Goal: Information Seeking & Learning: Find specific fact

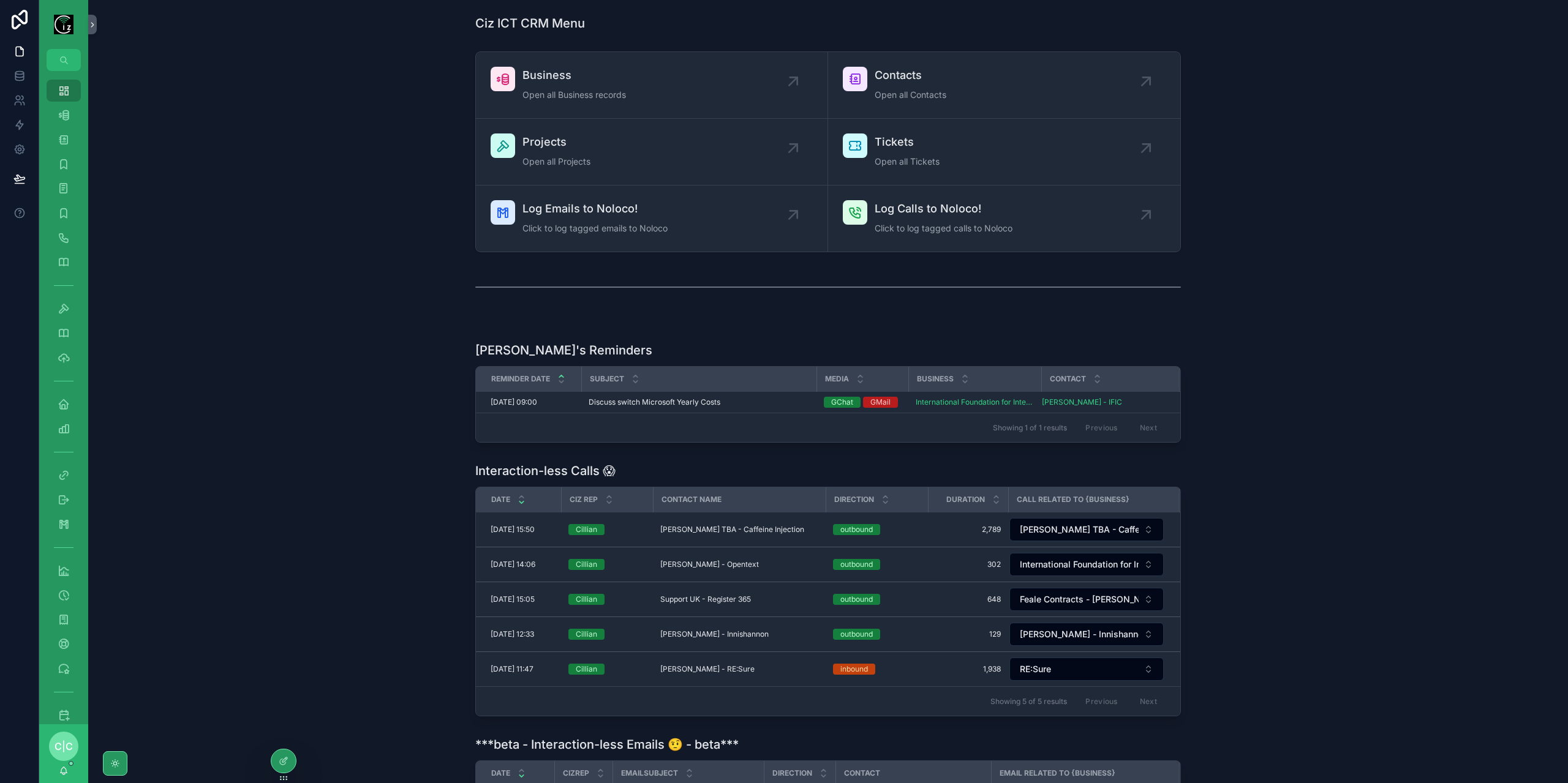
scroll to position [122, 0]
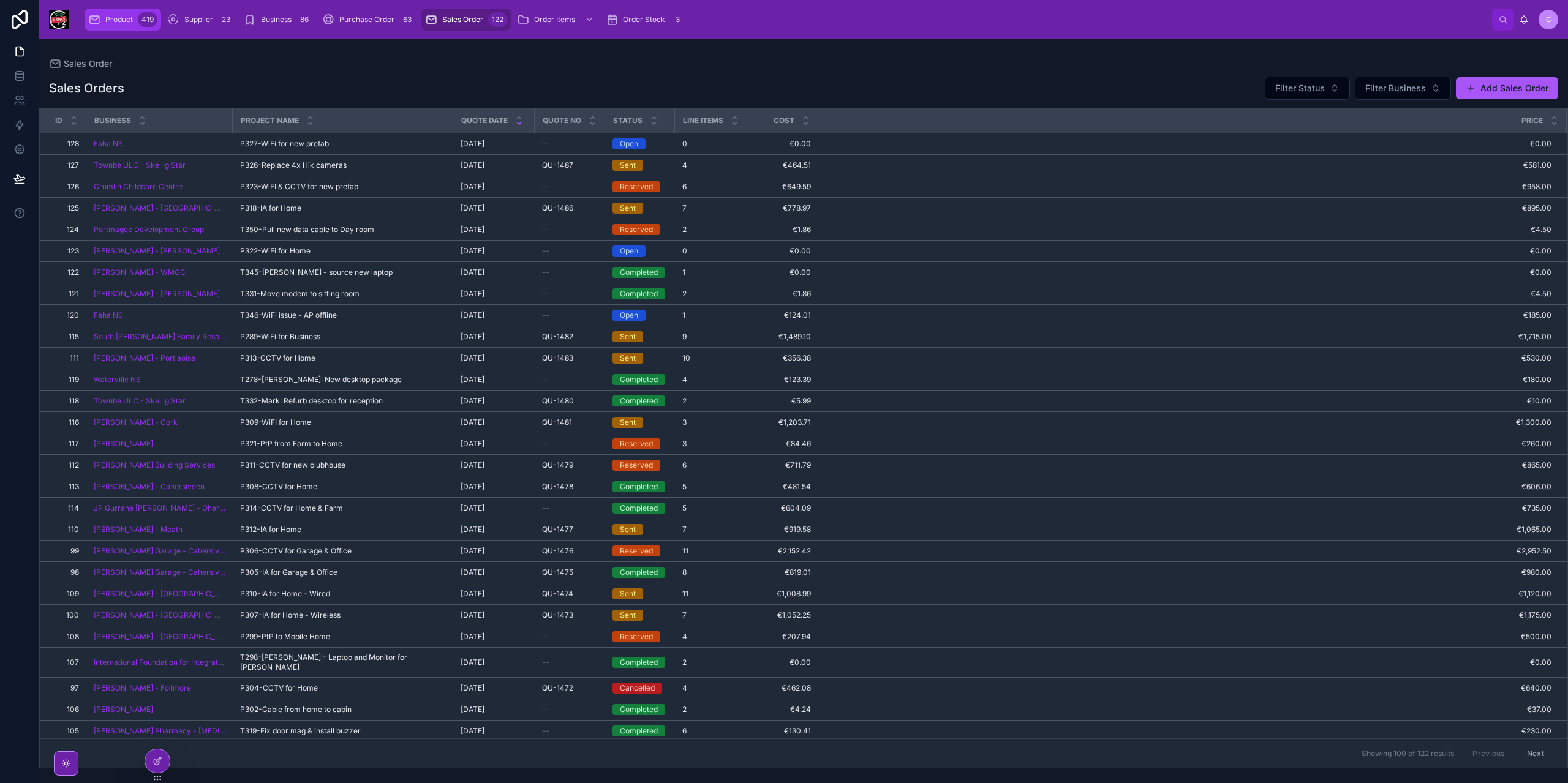
click at [125, 24] on span "Product" at bounding box center [118, 19] width 27 height 10
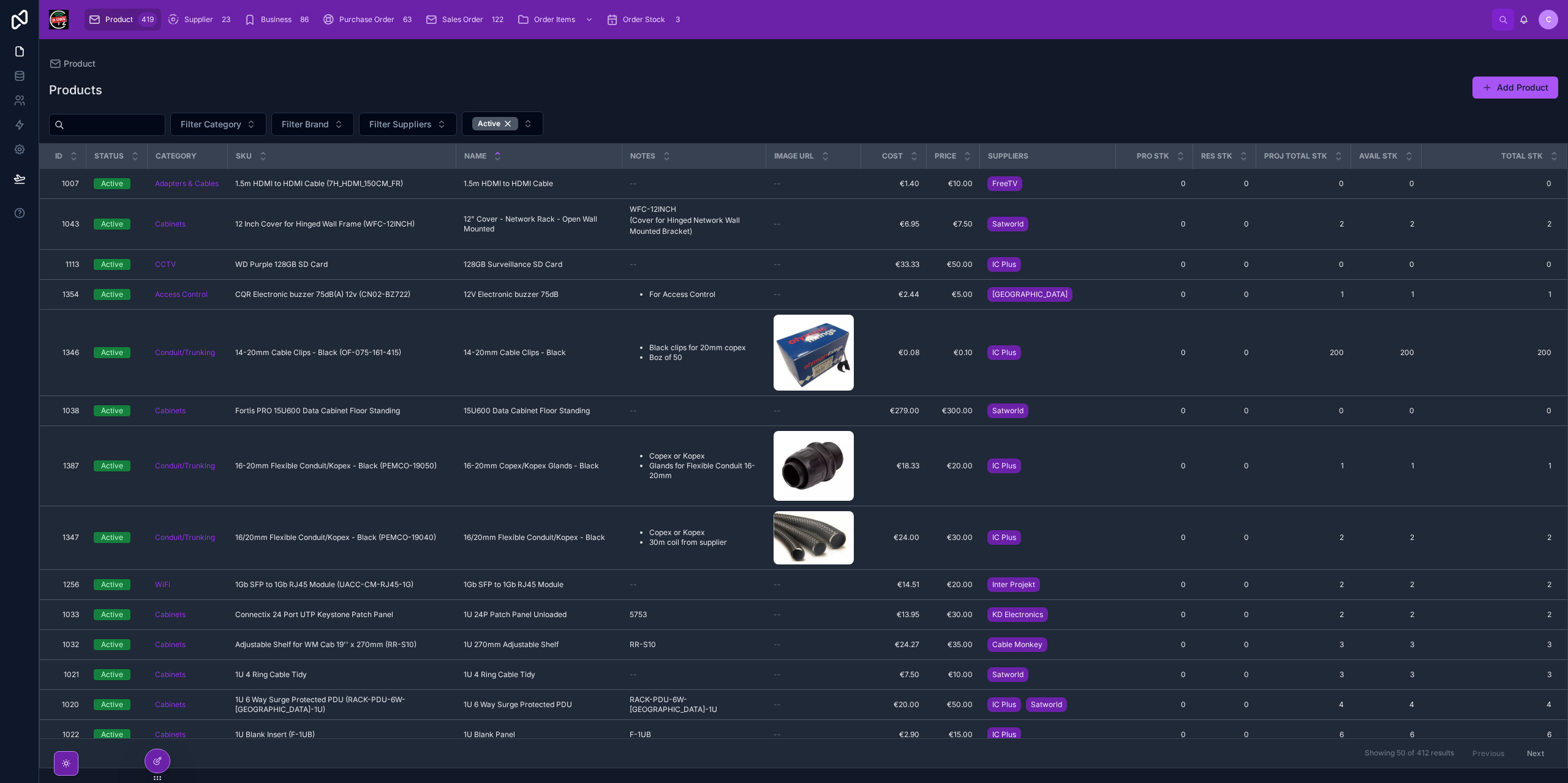
click at [153, 132] on input "text" at bounding box center [114, 125] width 100 height 17
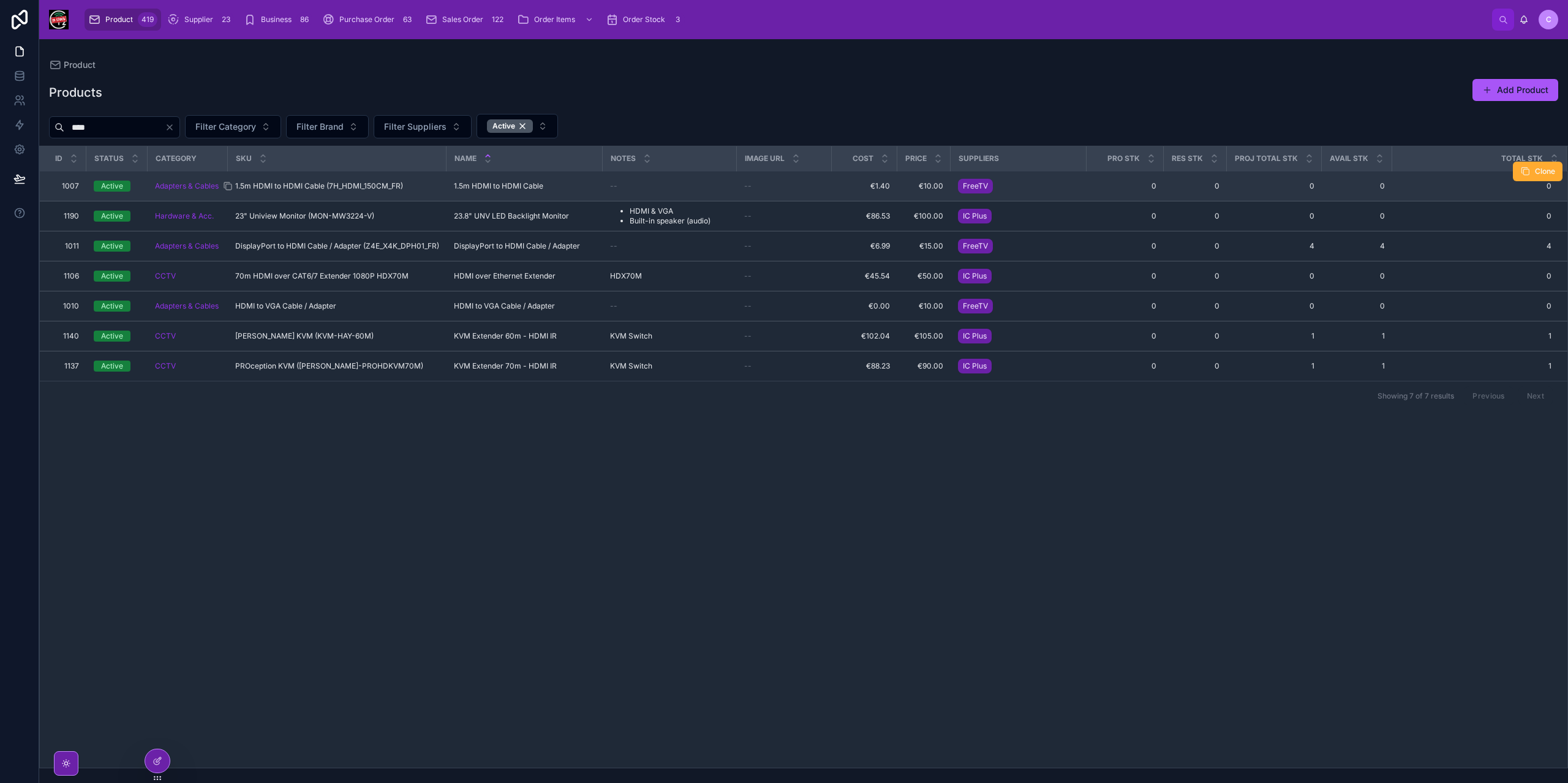
type input "****"
click at [365, 183] on span "1.5m HDMI to HDMI Cable (7H_HDMI_150CM_FR)" at bounding box center [319, 185] width 168 height 10
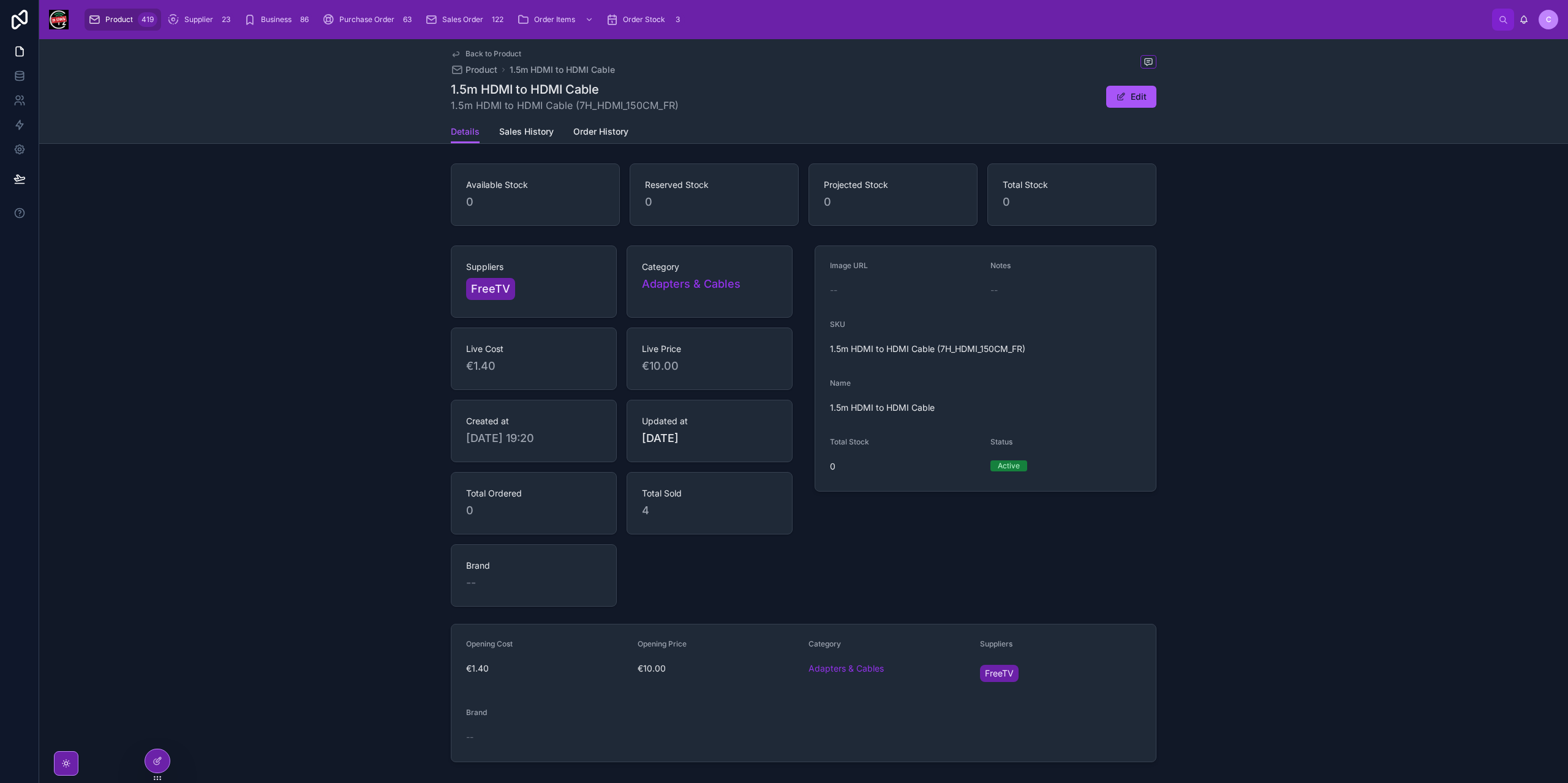
click at [613, 105] on span "1.5m HDMI to HDMI Cable (7H_HDMI_150CM_FR)" at bounding box center [565, 105] width 228 height 14
copy span "7H_HDMI_150CM_FR"
click at [531, 143] on link "Sales History" at bounding box center [526, 132] width 54 height 24
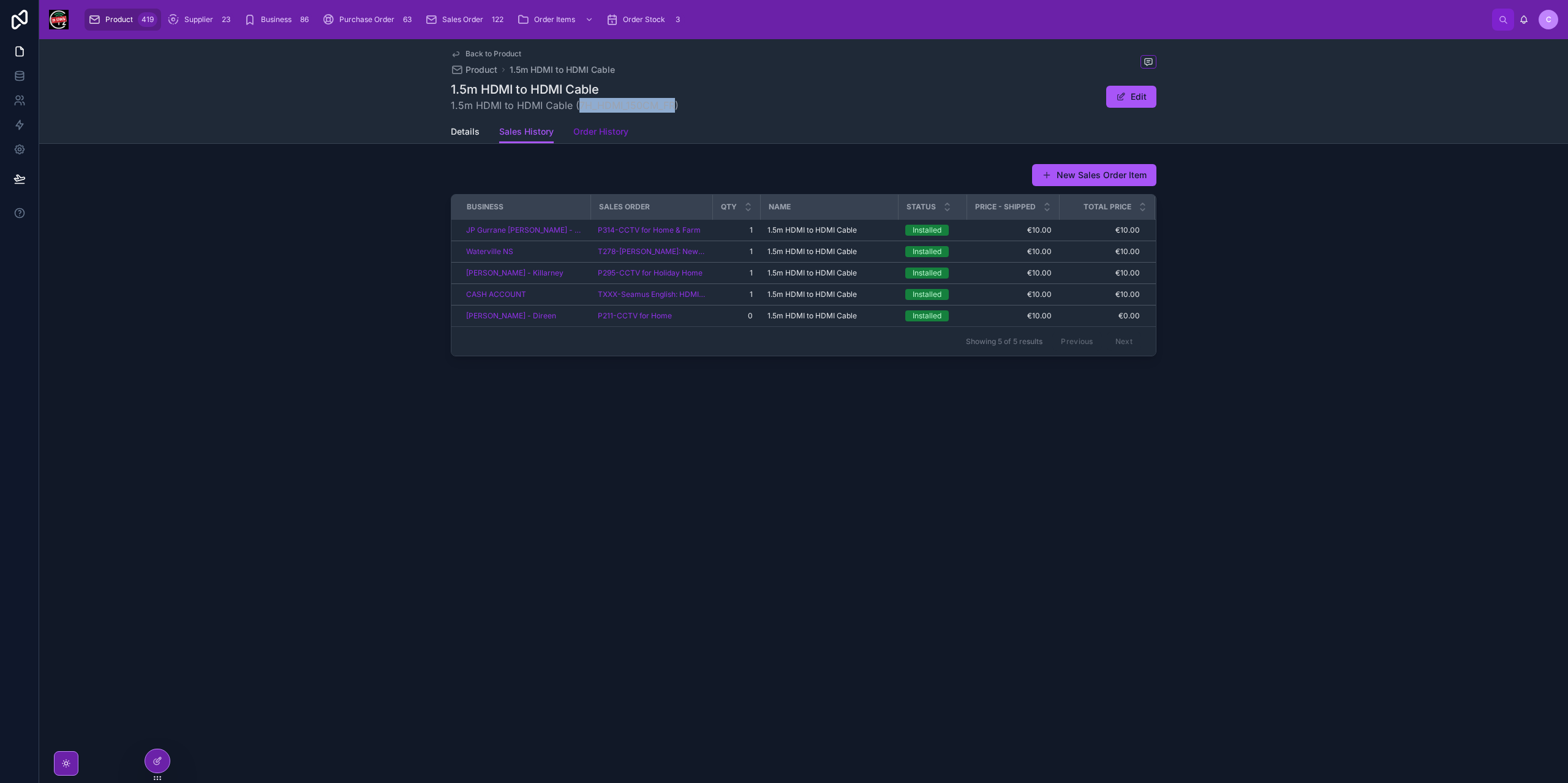
click at [602, 134] on span "Order History" at bounding box center [600, 132] width 55 height 13
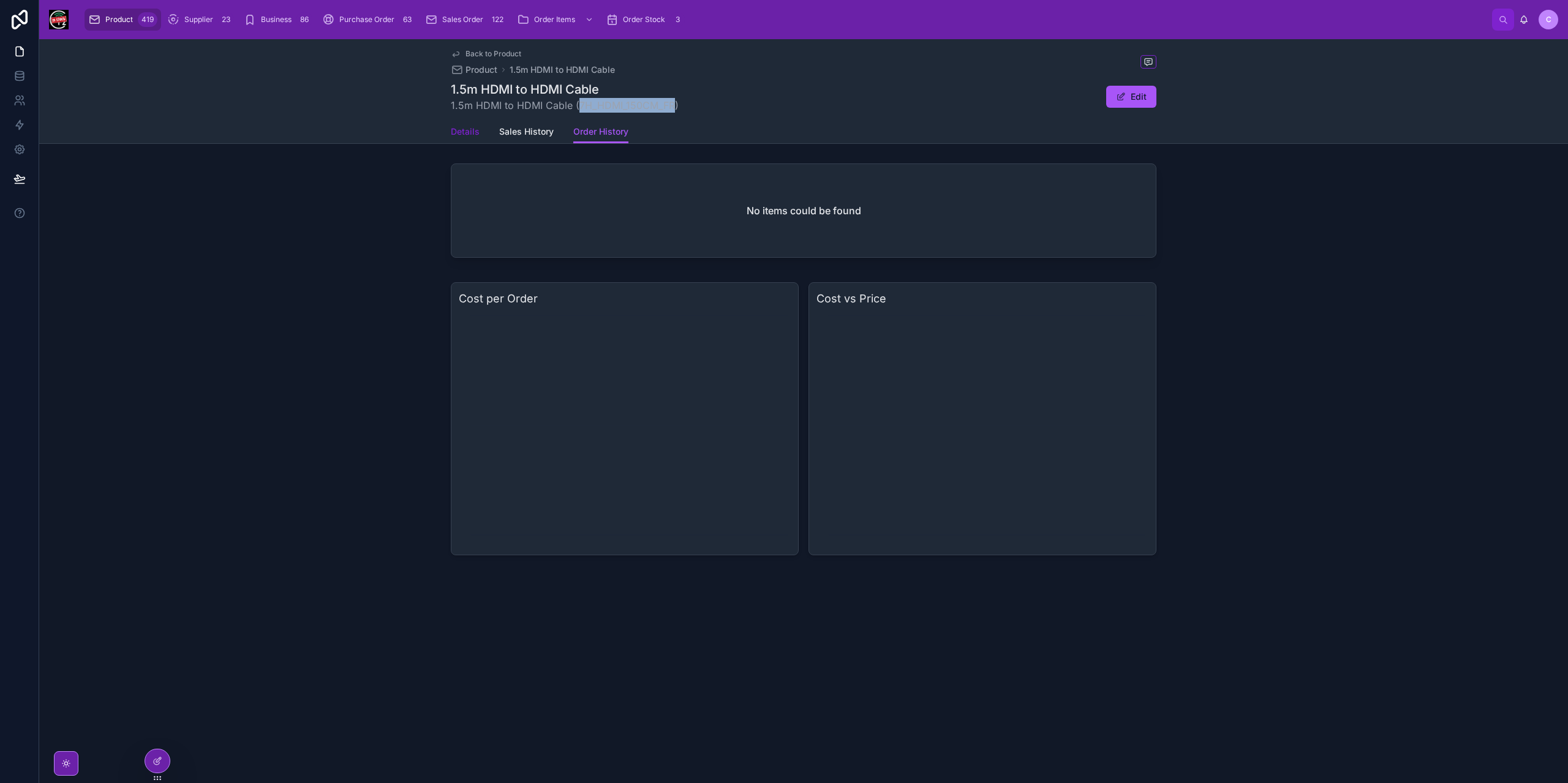
click at [475, 134] on span "Details" at bounding box center [466, 132] width 29 height 13
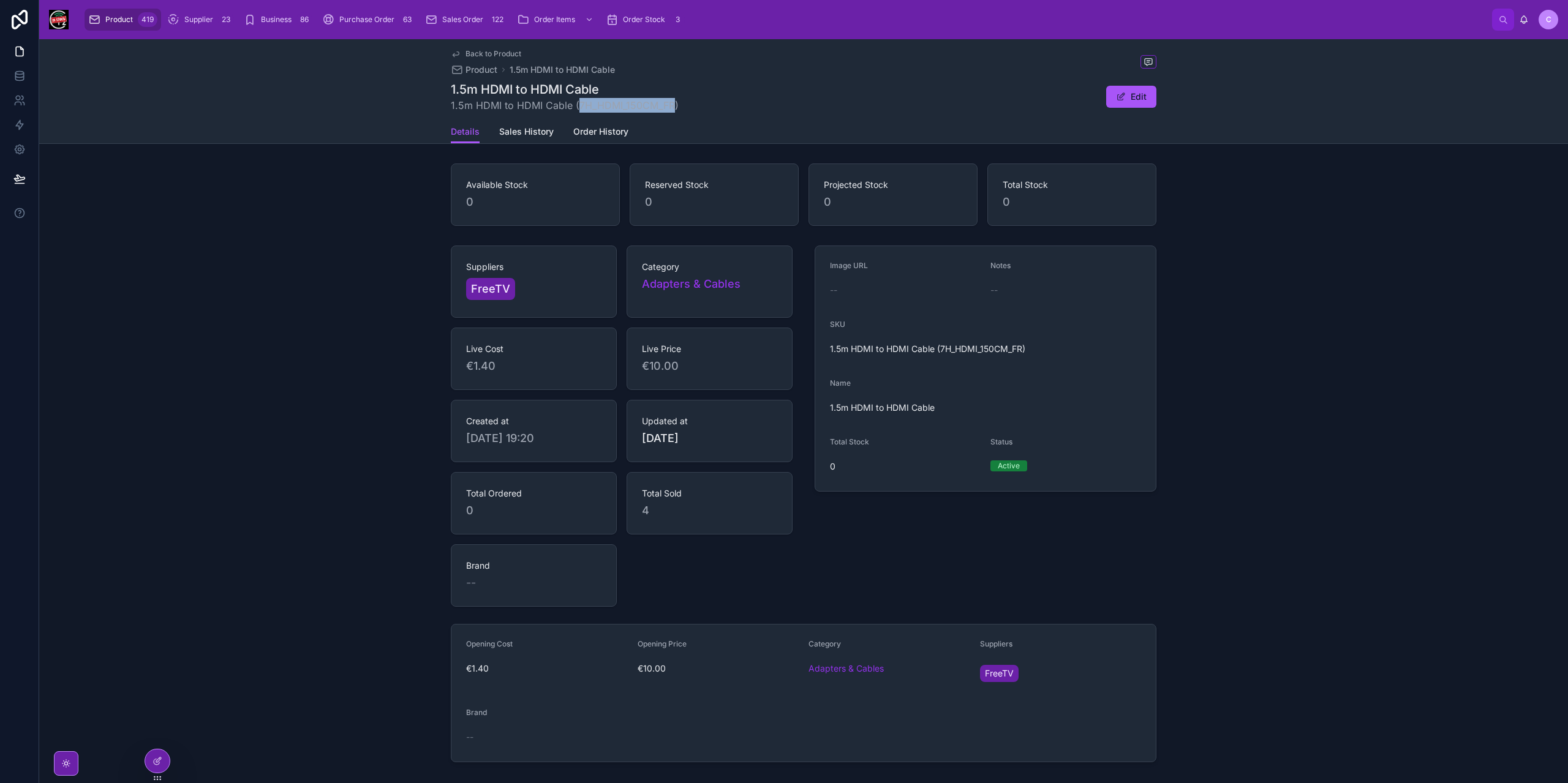
click at [485, 57] on span "Back to Product" at bounding box center [494, 53] width 56 height 10
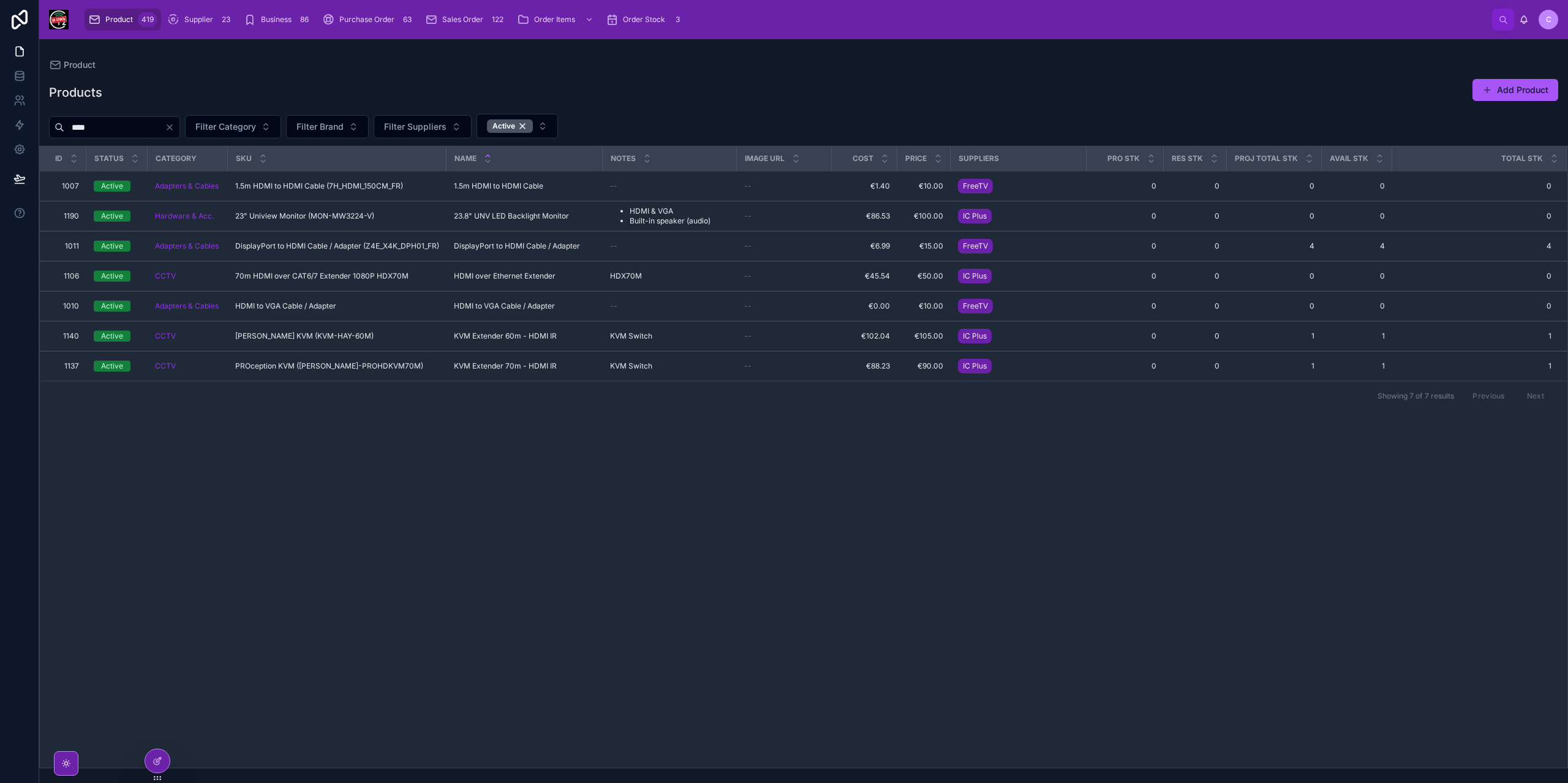
click at [130, 122] on input "****" at bounding box center [114, 127] width 100 height 17
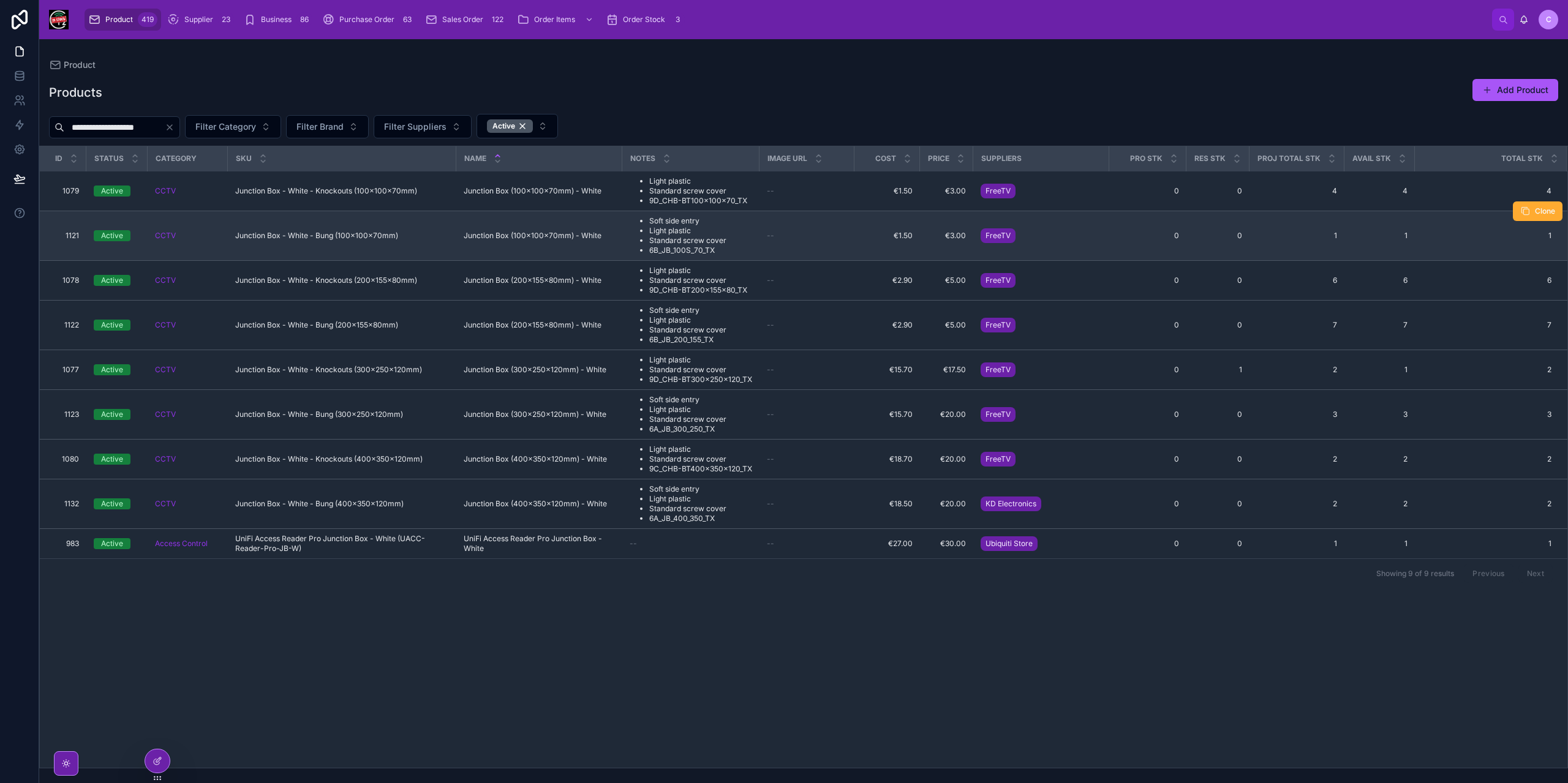
type input "**********"
click at [672, 253] on li "6B_JB_100S_70_TX" at bounding box center [687, 250] width 77 height 10
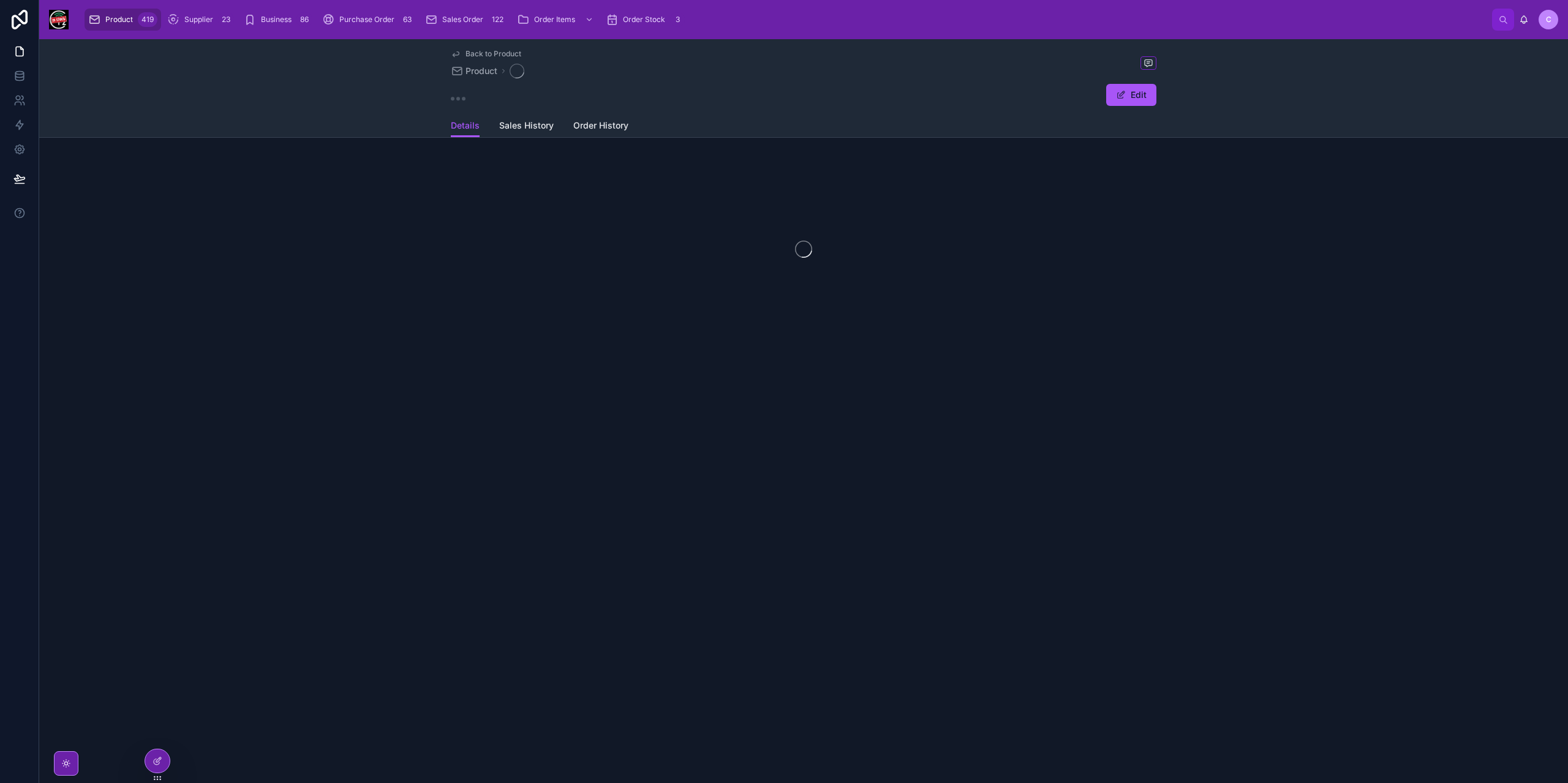
click at [672, 253] on div at bounding box center [803, 250] width 1529 height 193
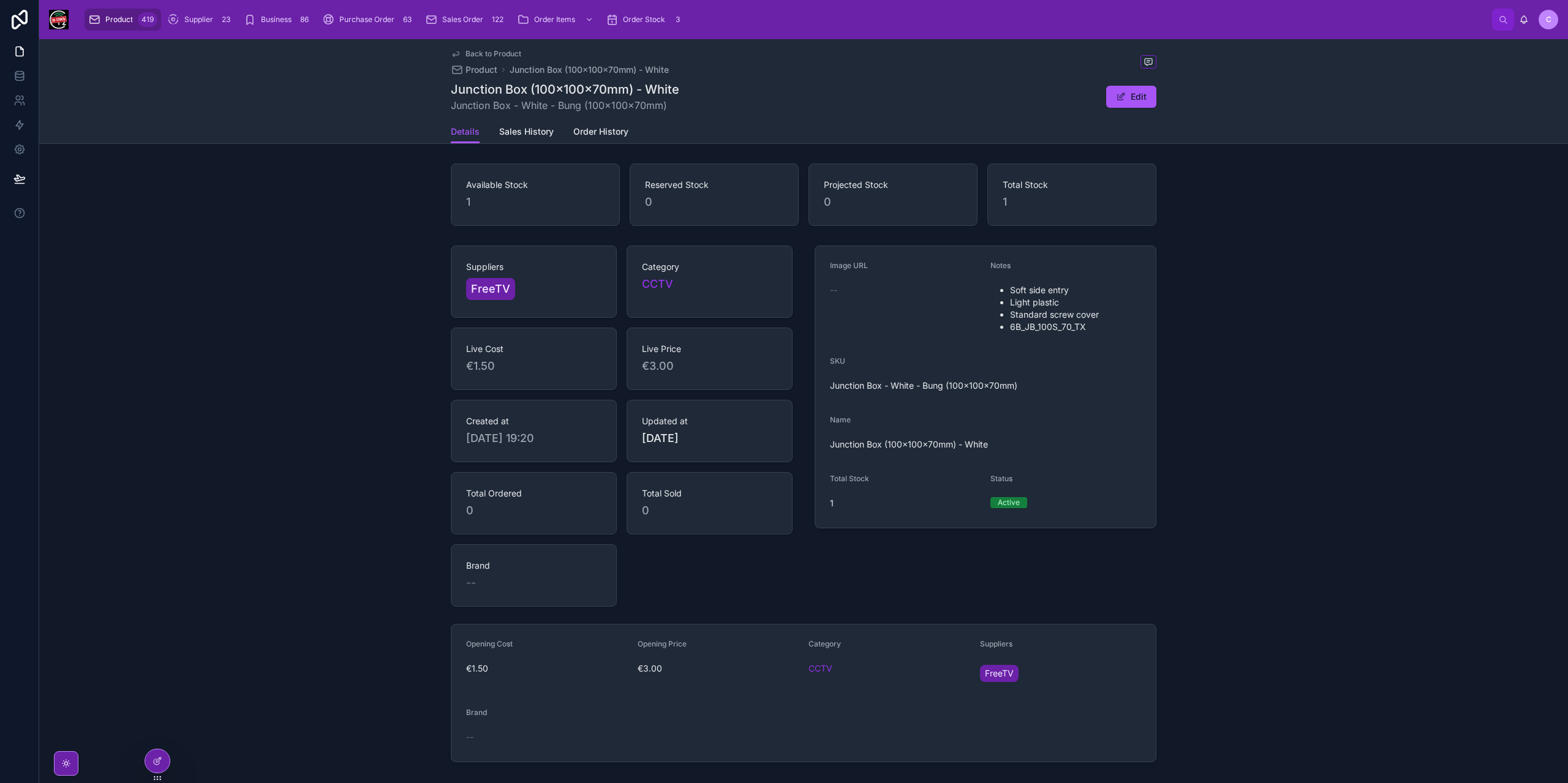
click at [1029, 324] on li "6B_JB_100S_70_TX" at bounding box center [1075, 327] width 131 height 13
copy li "6B_JB_100S_70_TX"
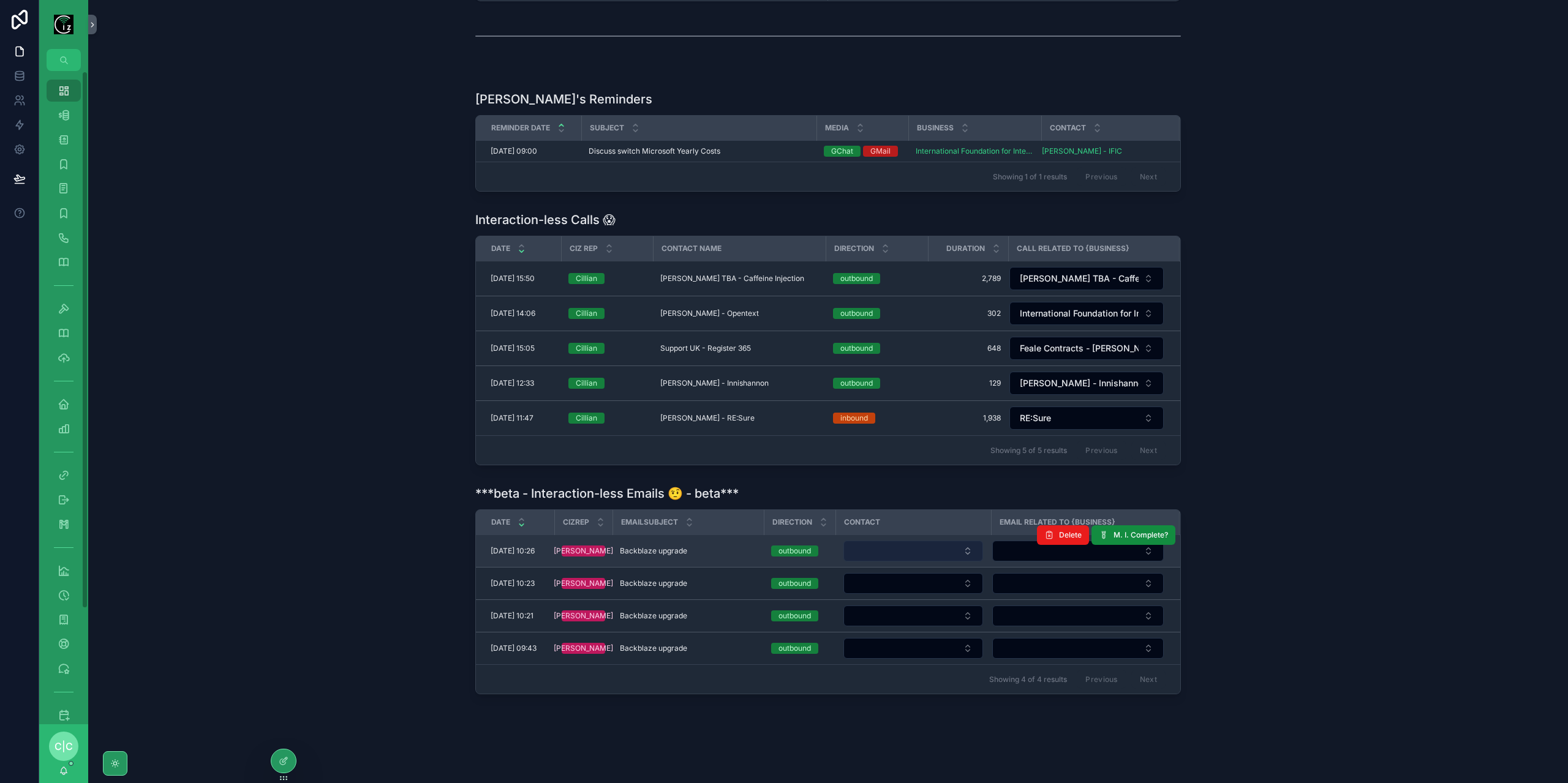
scroll to position [257, 0]
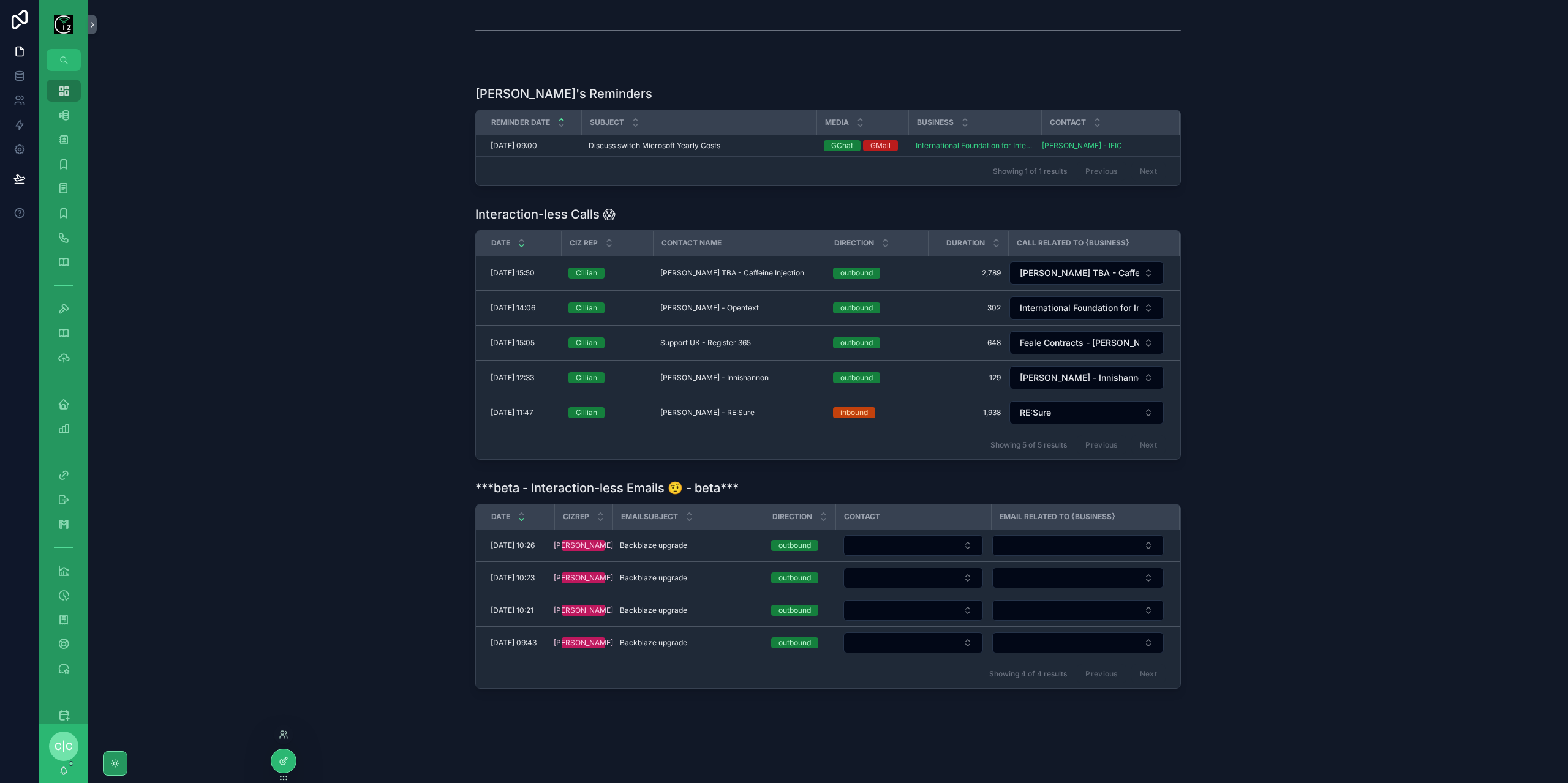
click at [279, 771] on div at bounding box center [283, 761] width 24 height 24
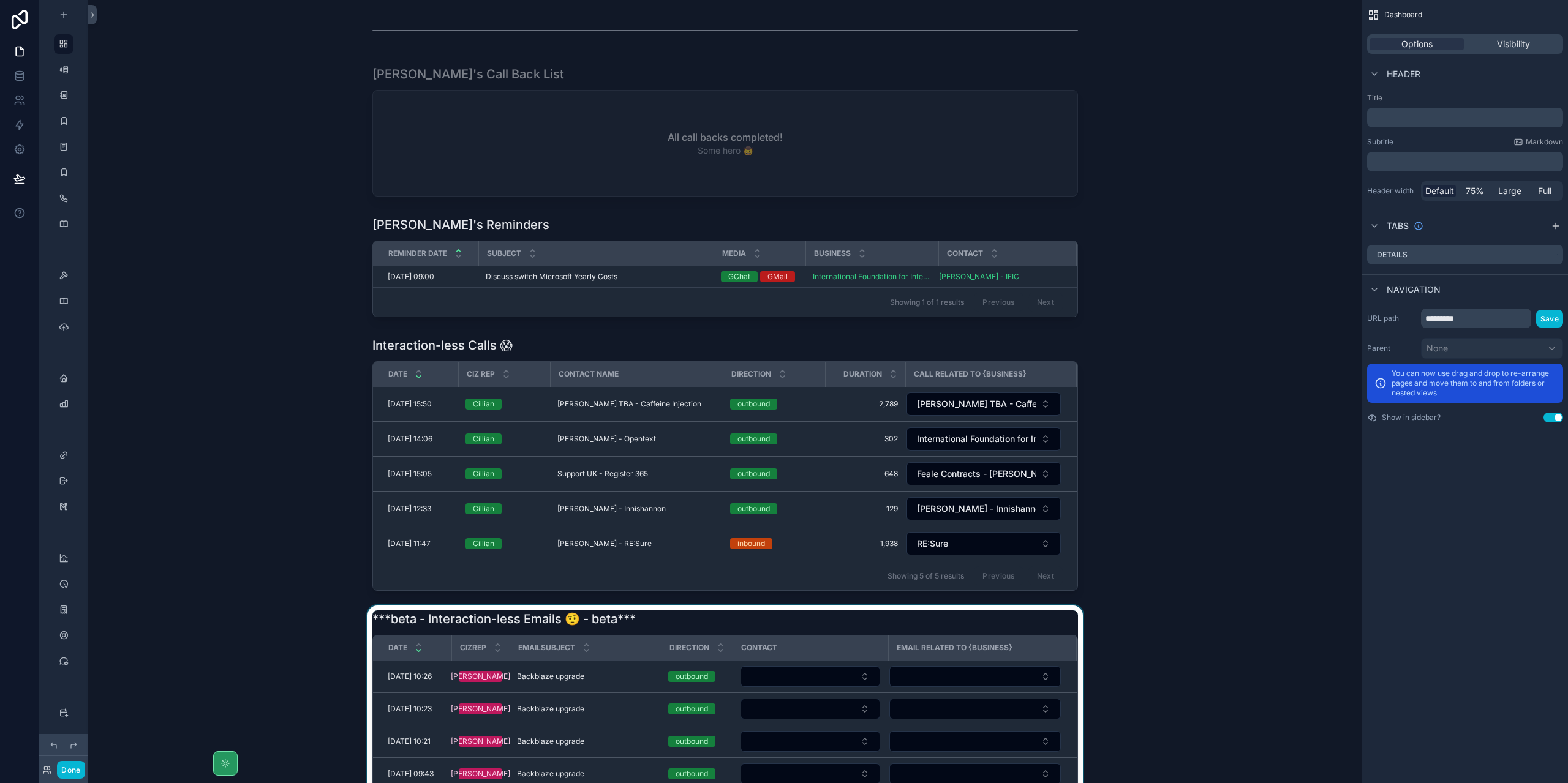
click at [936, 657] on div "scrollable content" at bounding box center [724, 715] width 1254 height 219
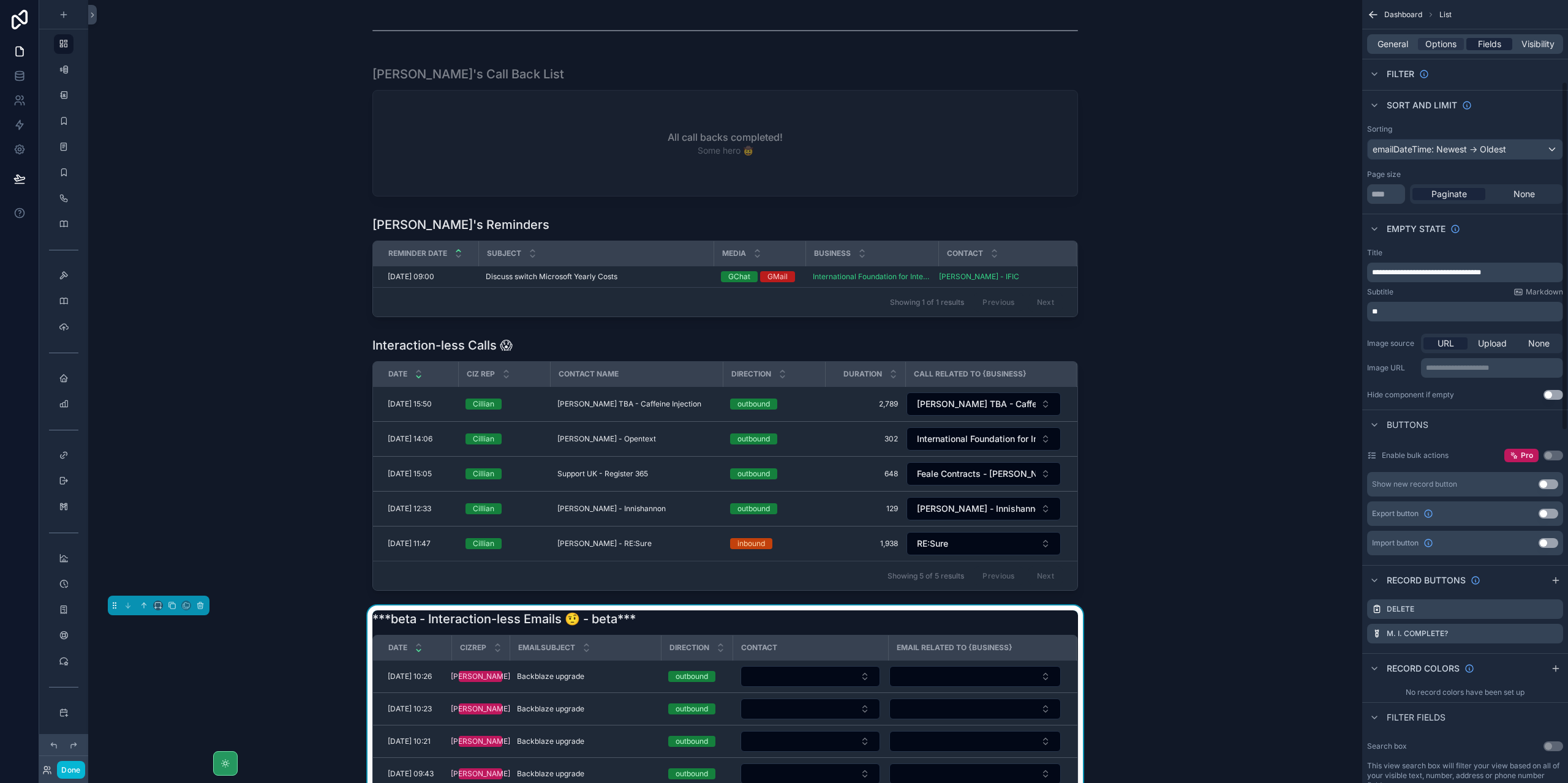
click at [1488, 45] on span "Fields" at bounding box center [1489, 44] width 24 height 13
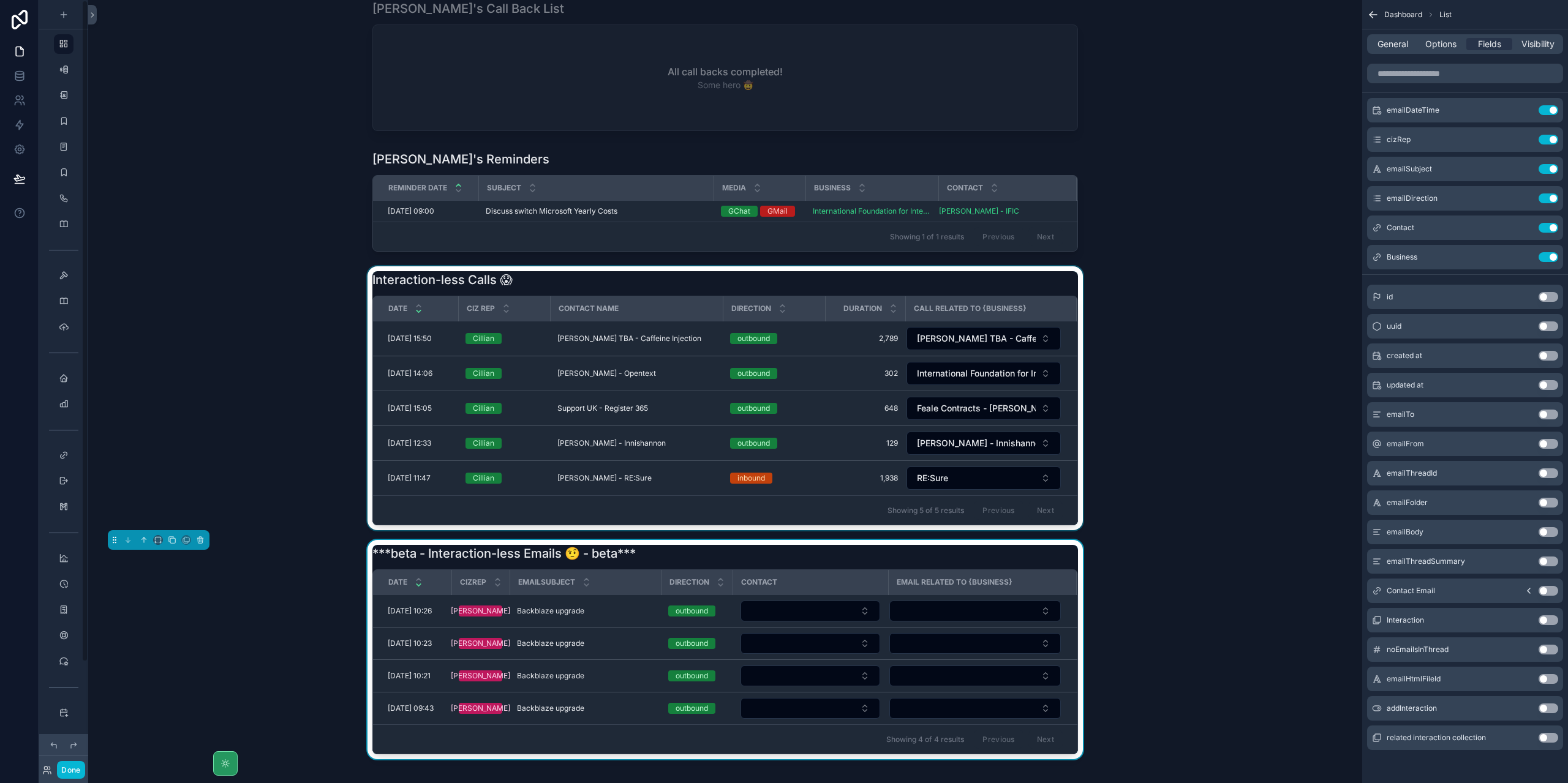
scroll to position [379, 0]
